Goal: Task Accomplishment & Management: Use online tool/utility

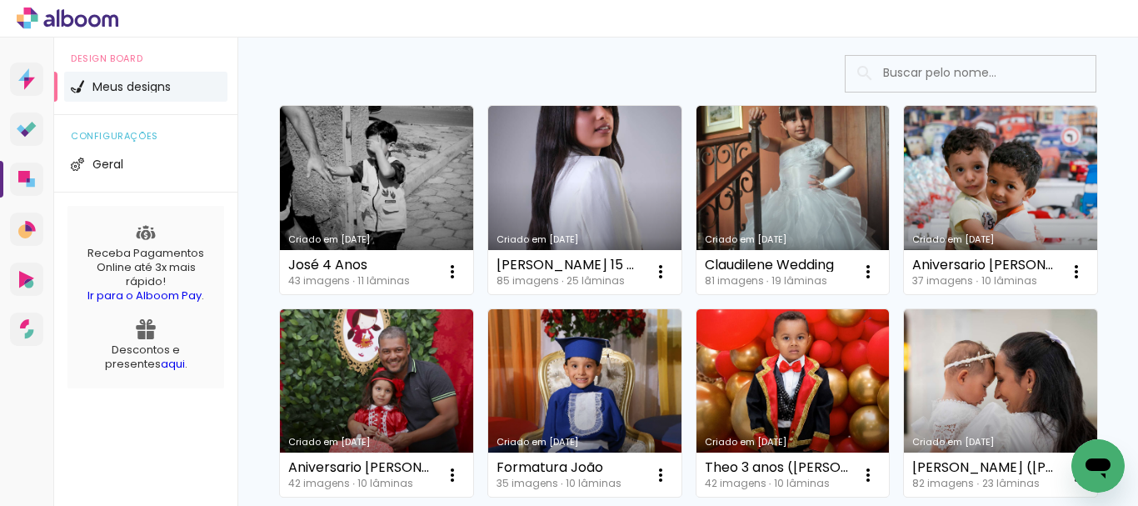
scroll to position [62, 0]
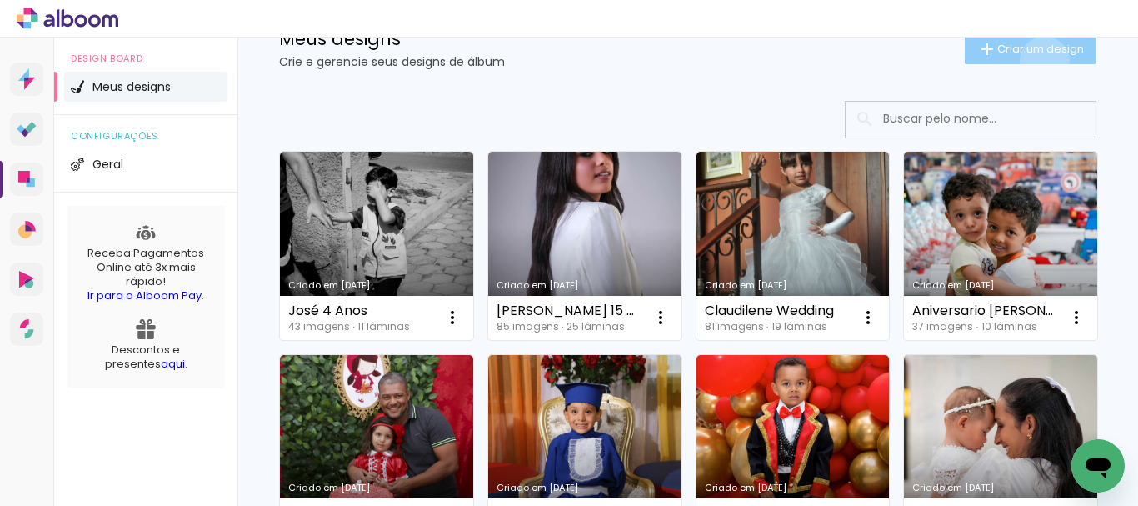
click at [1029, 61] on paper-button "Criar um design" at bounding box center [1031, 49] width 132 height 30
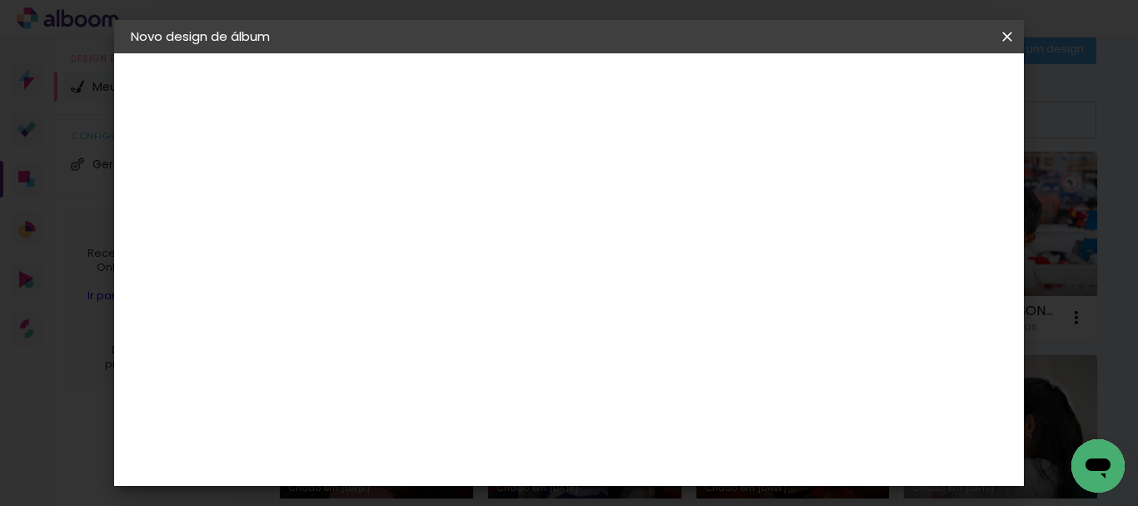
click at [451, 247] on div at bounding box center [403, 225] width 95 height 126
click at [403, 230] on input at bounding box center [403, 224] width 0 height 26
click at [403, 218] on input at bounding box center [403, 224] width 0 height 26
type input "e"
type input "[PERSON_NAME] e [PERSON_NAME]"
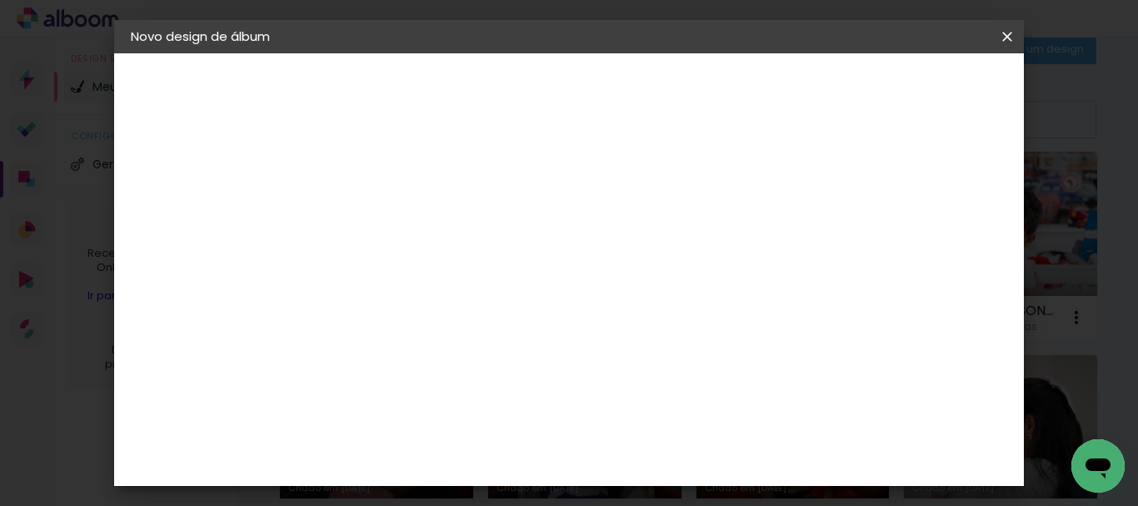
type paper-input "[PERSON_NAME] e [PERSON_NAME]"
click at [574, 97] on paper-button "Avançar" at bounding box center [533, 88] width 82 height 28
click at [715, 97] on paper-button "Avançar" at bounding box center [674, 88] width 82 height 28
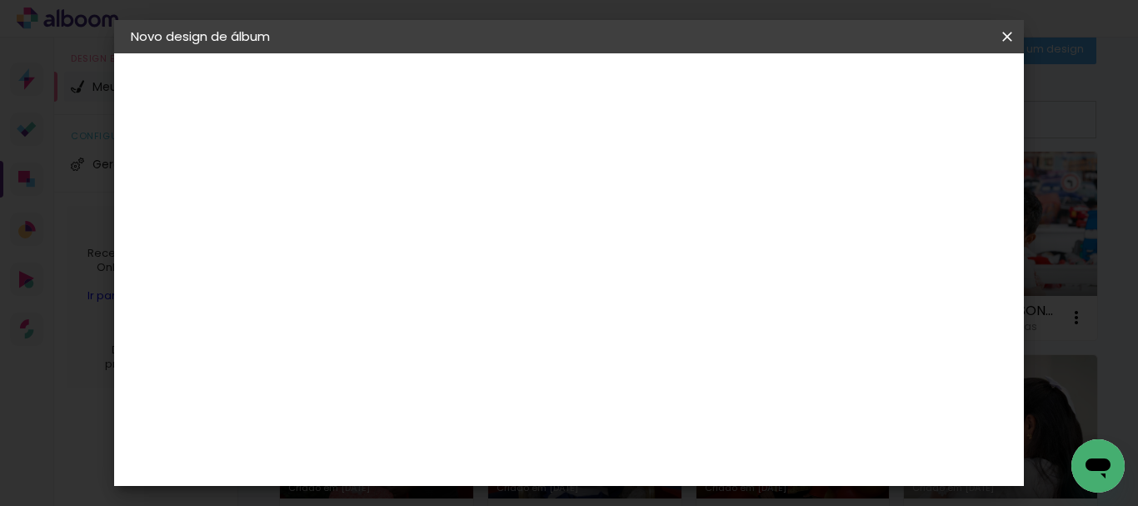
scroll to position [437, 0]
click at [516, 431] on span "35 × 35" at bounding box center [476, 448] width 77 height 34
click at [516, 397] on span "30 × 30" at bounding box center [476, 414] width 77 height 34
click at [0, 0] on slot "Avançar" at bounding box center [0, 0] width 0 height 0
click at [654, 85] on span "Iniciar design" at bounding box center [635, 93] width 38 height 23
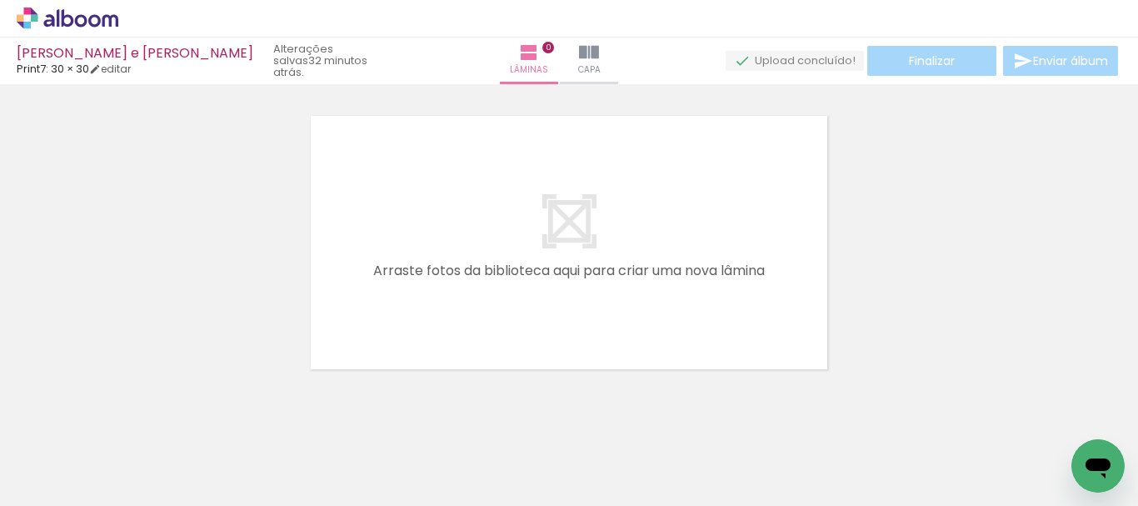
scroll to position [7, 0]
